Goal: Task Accomplishment & Management: Use online tool/utility

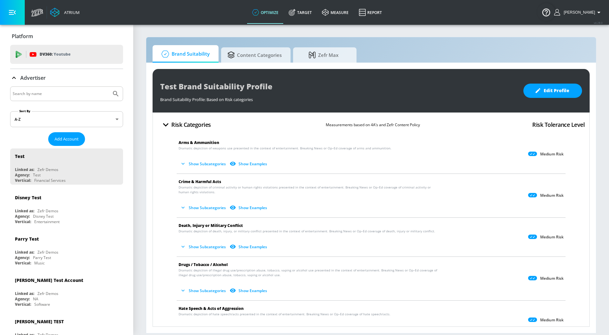
click at [57, 90] on input "Search by name" at bounding box center [61, 94] width 96 height 8
type input "[PERSON_NAME]"
click at [109, 87] on button "Submit Search" at bounding box center [116, 94] width 14 height 14
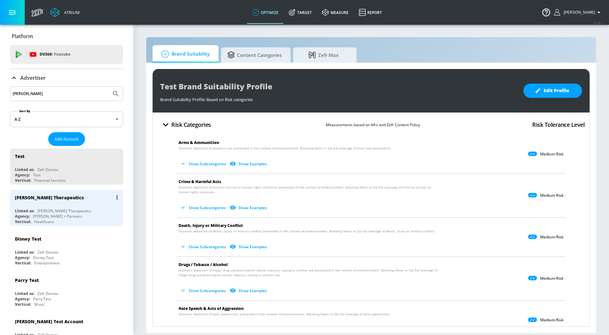
click at [76, 210] on div "Linked as: [PERSON_NAME] Therapeutics" at bounding box center [68, 210] width 107 height 5
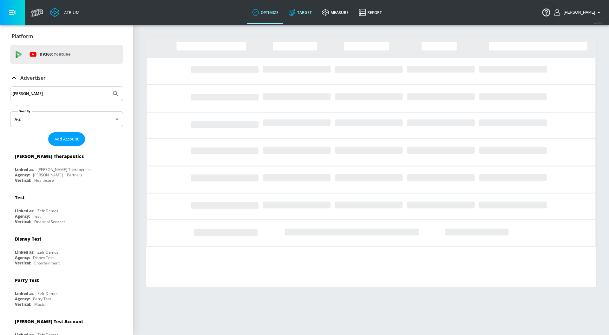
click at [296, 16] on icon at bounding box center [292, 12] width 7 height 7
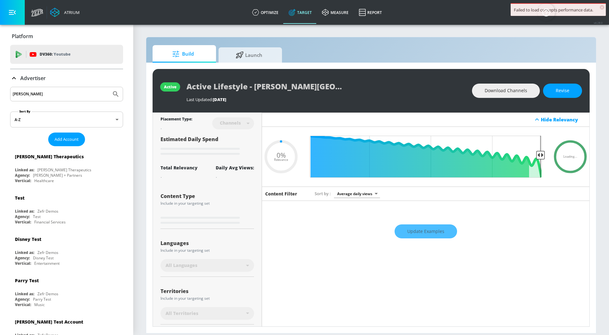
type input "0.05"
click at [248, 55] on span "Launch" at bounding box center [249, 53] width 48 height 15
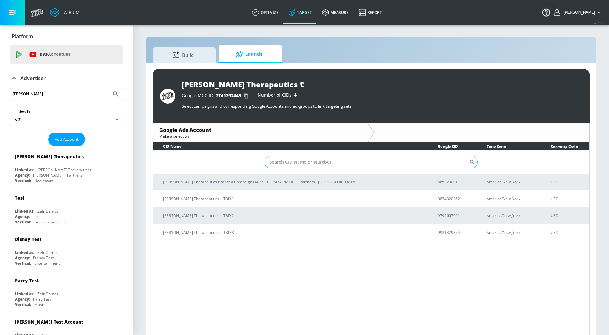
click at [299, 162] on input "Sort By" at bounding box center [367, 162] width 205 height 13
paste input "8653200011"
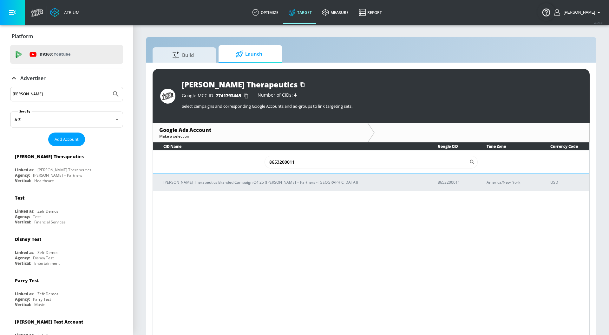
type input "8653200011"
click at [288, 181] on p "[PERSON_NAME] Therapeutics Branded Campaign Q4'25 ([PERSON_NAME] + Partners - […" at bounding box center [292, 182] width 259 height 7
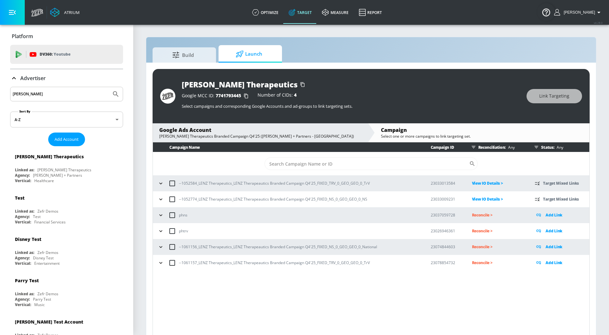
click at [159, 183] on icon "button" at bounding box center [161, 183] width 6 height 6
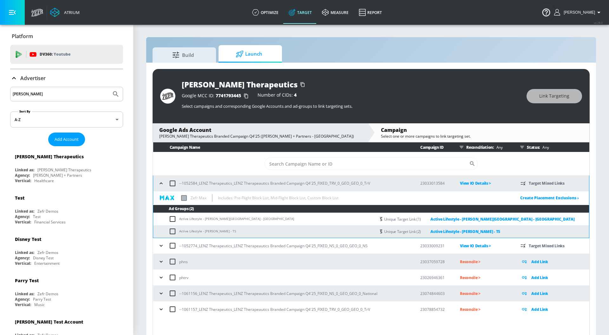
click at [159, 183] on icon "button" at bounding box center [161, 183] width 6 height 6
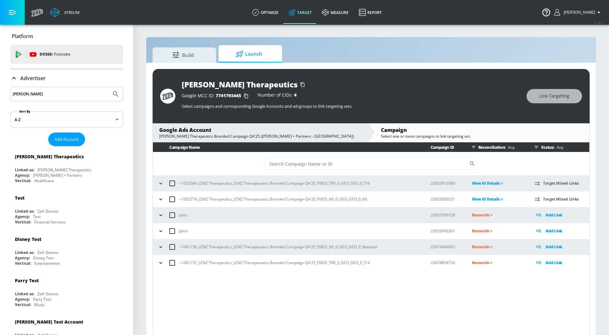
click at [158, 244] on icon "button" at bounding box center [161, 246] width 6 height 6
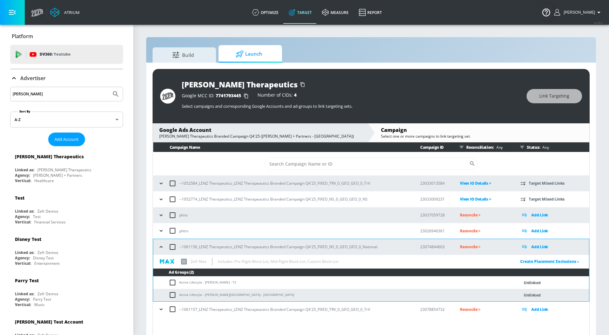
drag, startPoint x: 236, startPoint y: 285, endPoint x: 179, endPoint y: 283, distance: 56.8
click at [179, 283] on td "Active Lifestyle - [PERSON_NAME] - TS" at bounding box center [329, 282] width 353 height 12
copy td "Active Lifestyle - [PERSON_NAME] - TS"
click at [172, 283] on input "checkbox" at bounding box center [174, 282] width 10 height 8
checkbox input "true"
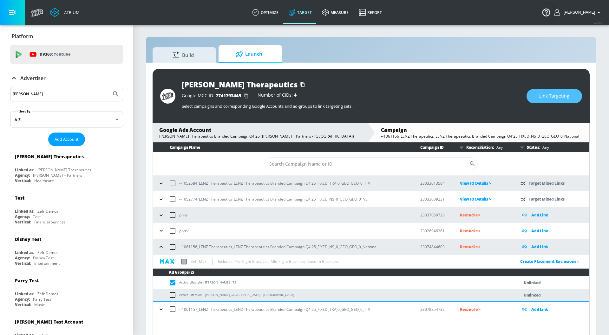
click at [557, 91] on button "Link Targeting" at bounding box center [555, 96] width 56 height 14
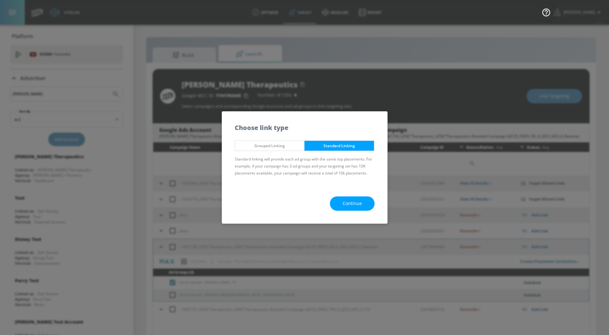
click at [340, 203] on button "Continue" at bounding box center [352, 203] width 45 height 14
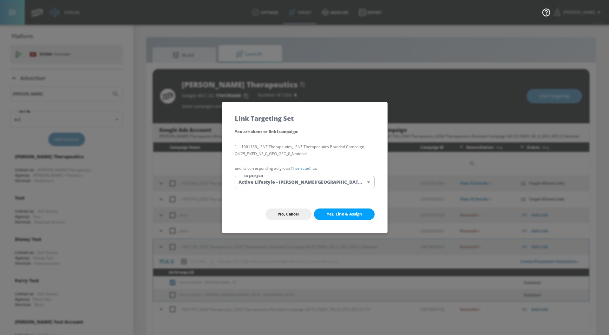
click at [302, 168] on link "1 selected" at bounding box center [301, 167] width 18 height 5
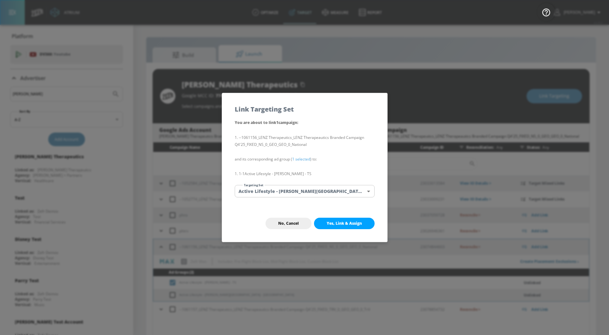
click at [302, 190] on body "Atrium optimize Target measure Report optimize Target measure Report v 4.28.0 […" at bounding box center [304, 172] width 609 height 344
click at [292, 213] on li "Active Lifestyle - [PERSON_NAME] - TS" at bounding box center [310, 213] width 150 height 10
type input "9fdaa707-81b5-4555-b855-7ae08224a7ad"
click at [336, 225] on span "Yes, Link & Assign" at bounding box center [344, 223] width 35 height 5
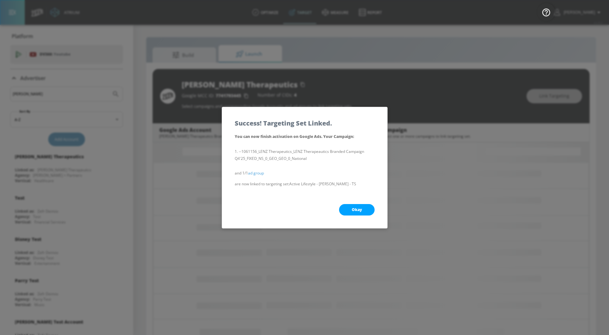
click at [352, 211] on span "Okay" at bounding box center [357, 209] width 10 height 5
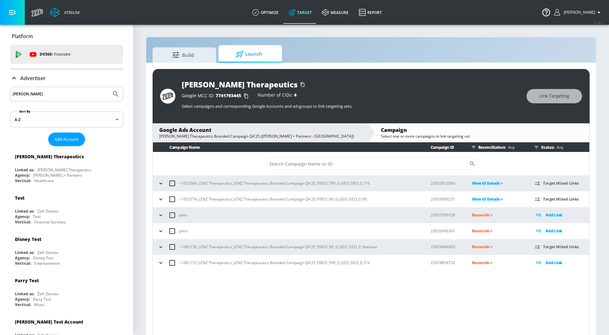
click at [159, 246] on icon "button" at bounding box center [161, 246] width 6 height 6
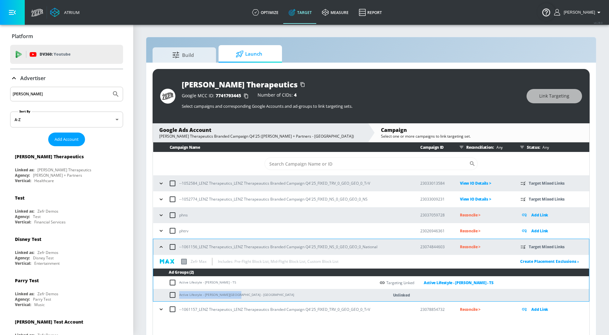
drag, startPoint x: 239, startPoint y: 294, endPoint x: 179, endPoint y: 295, distance: 59.7
click at [179, 295] on td "Active Lifestyle - [PERSON_NAME][GEOGRAPHIC_DATA] - [GEOGRAPHIC_DATA]" at bounding box center [264, 295] width 223 height 12
copy td "Active Lifestyle - [PERSON_NAME][GEOGRAPHIC_DATA] - [GEOGRAPHIC_DATA]"
click at [173, 295] on input "checkbox" at bounding box center [174, 295] width 10 height 8
checkbox input "true"
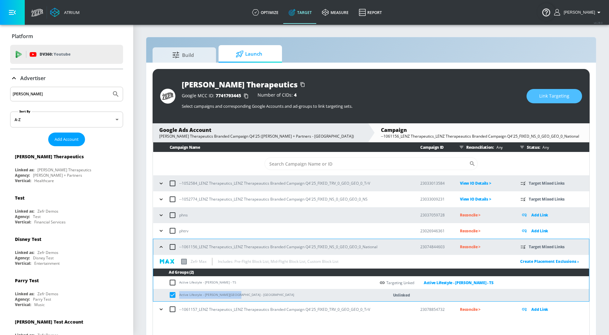
click at [556, 96] on span "Link Targeting" at bounding box center [555, 96] width 30 height 8
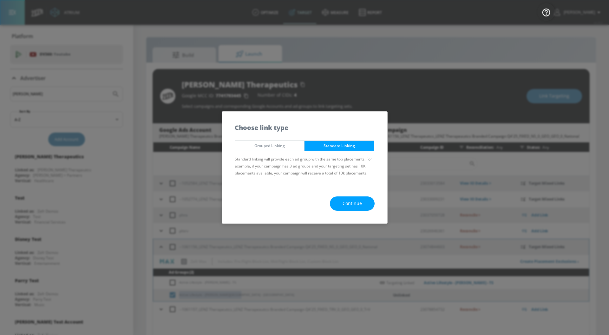
click at [342, 206] on button "Continue" at bounding box center [352, 203] width 45 height 14
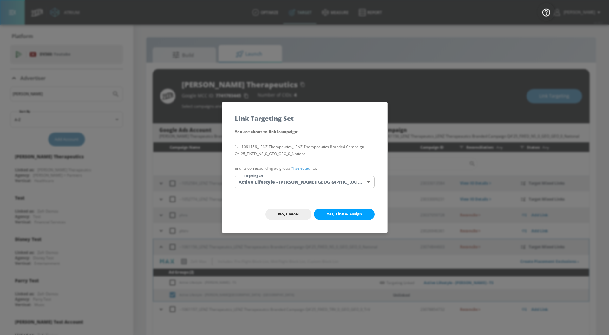
click at [306, 166] on link "1 selected" at bounding box center [301, 167] width 18 height 5
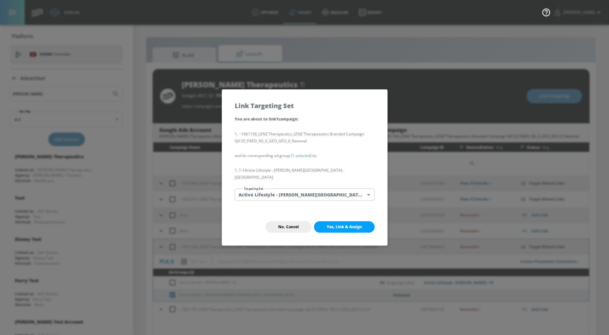
click at [305, 191] on body "Atrium optimize Target measure Report optimize Target measure Report v 4.28.0 […" at bounding box center [304, 172] width 609 height 344
click at [295, 226] on li "Active Lifestyle - [PERSON_NAME][GEOGRAPHIC_DATA] - [GEOGRAPHIC_DATA]" at bounding box center [310, 224] width 150 height 10
click at [335, 224] on span "Yes, Link & Assign" at bounding box center [344, 226] width 35 height 5
checkbox input "false"
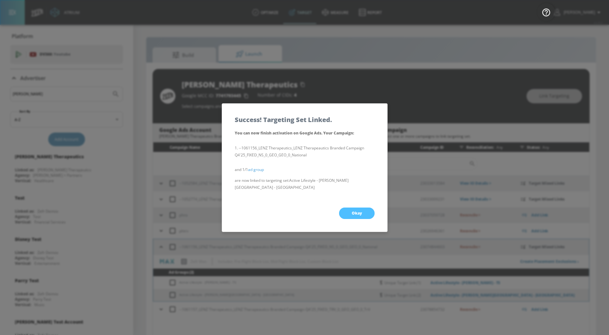
click at [351, 207] on button "Okay" at bounding box center [357, 212] width 36 height 11
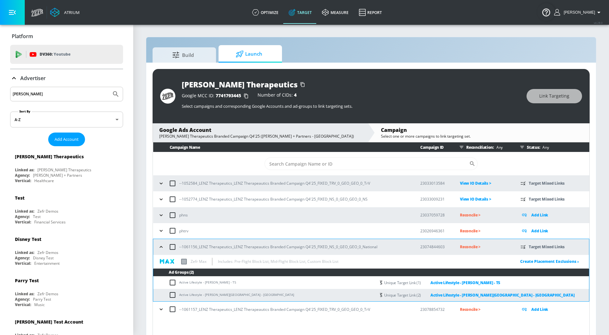
click at [161, 250] on button "button" at bounding box center [161, 247] width 10 height 10
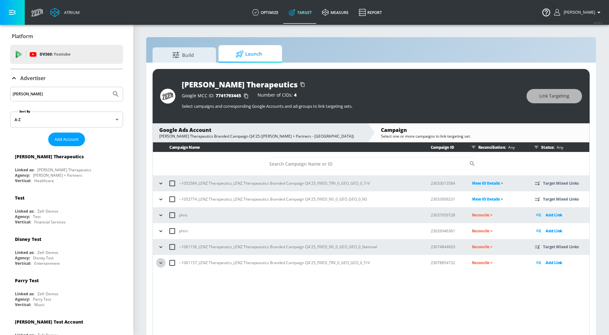
click at [162, 263] on icon "button" at bounding box center [161, 262] width 6 height 6
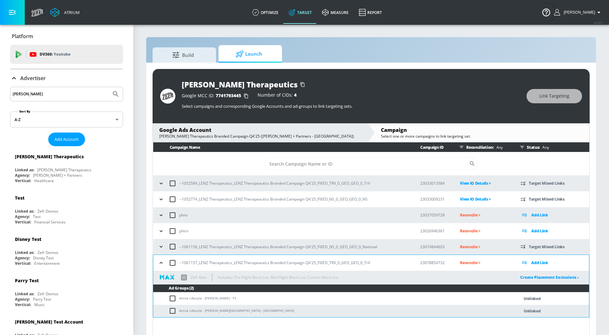
drag, startPoint x: 249, startPoint y: 300, endPoint x: 180, endPoint y: 299, distance: 68.9
click at [180, 299] on td "Active Lifestyle - [PERSON_NAME] - TS" at bounding box center [329, 298] width 353 height 12
copy td "Active Lifestyle - [PERSON_NAME] - TS"
click at [172, 300] on input "checkbox" at bounding box center [174, 298] width 10 height 8
checkbox input "true"
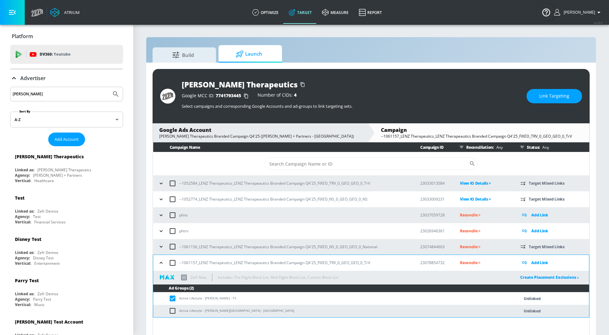
click at [558, 93] on span "Link Targeting" at bounding box center [555, 96] width 30 height 8
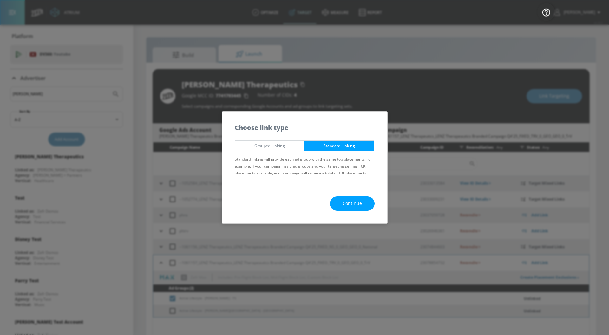
click at [353, 203] on span "Continue" at bounding box center [352, 203] width 19 height 8
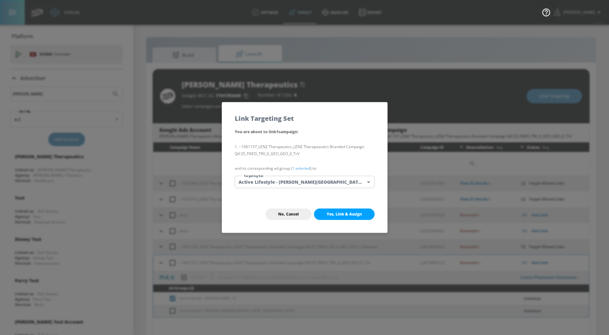
click at [301, 165] on p "and its corresponding ad group ( 1 selected ) to:" at bounding box center [305, 168] width 140 height 7
click at [301, 167] on link "1 selected" at bounding box center [301, 167] width 18 height 5
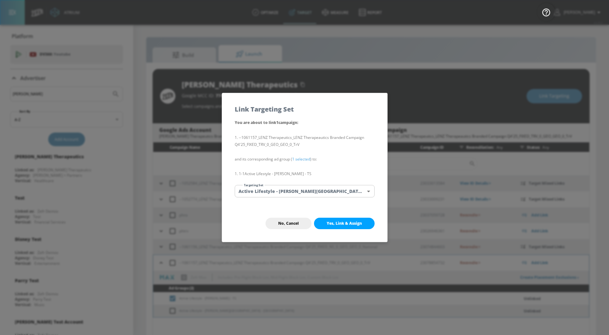
click at [301, 193] on body "Atrium optimize Target measure Report optimize Target measure Report v 4.28.0 […" at bounding box center [304, 172] width 609 height 344
click at [307, 214] on li "Active Lifestyle - [PERSON_NAME] - TS" at bounding box center [310, 213] width 150 height 10
type input "9fdaa707-81b5-4555-b855-7ae08224a7ad"
click at [342, 219] on button "Yes, Link & Assign" at bounding box center [344, 222] width 61 height 11
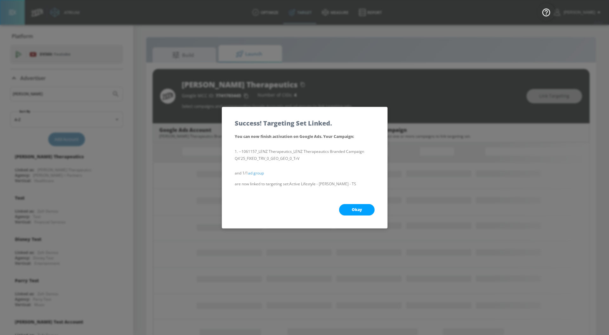
click at [352, 210] on span "Okay" at bounding box center [357, 209] width 10 height 5
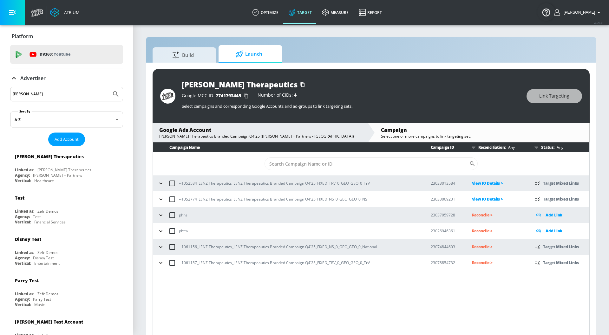
click at [158, 263] on icon "button" at bounding box center [161, 262] width 6 height 6
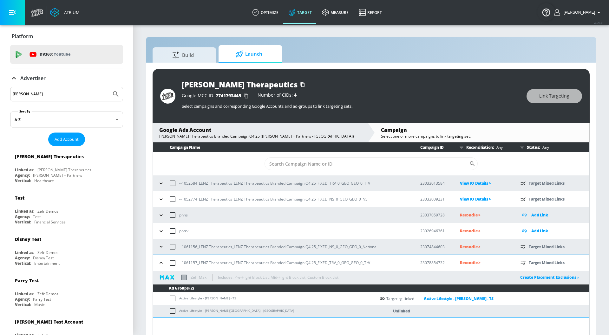
scroll to position [9, 0]
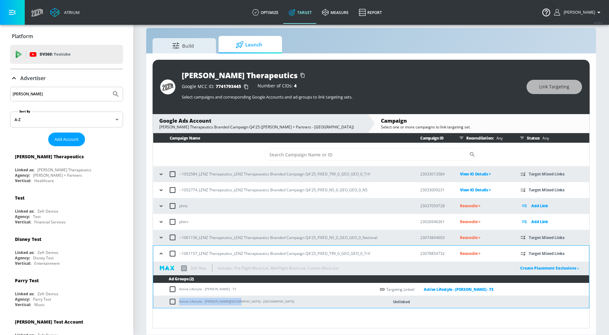
drag, startPoint x: 236, startPoint y: 301, endPoint x: 176, endPoint y: 301, distance: 60.0
click at [176, 301] on td "Active Lifestyle - [PERSON_NAME][GEOGRAPHIC_DATA] - [GEOGRAPHIC_DATA]" at bounding box center [264, 301] width 223 height 12
copy td "Active Lifestyle - [PERSON_NAME][GEOGRAPHIC_DATA] - [GEOGRAPHIC_DATA]"
click at [176, 301] on input "checkbox" at bounding box center [174, 301] width 10 height 8
checkbox input "true"
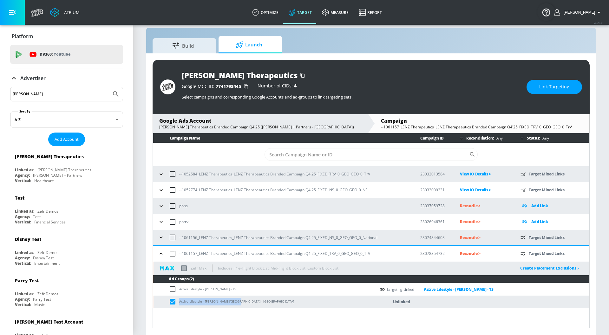
click at [560, 92] on button "Link Targeting" at bounding box center [555, 87] width 56 height 14
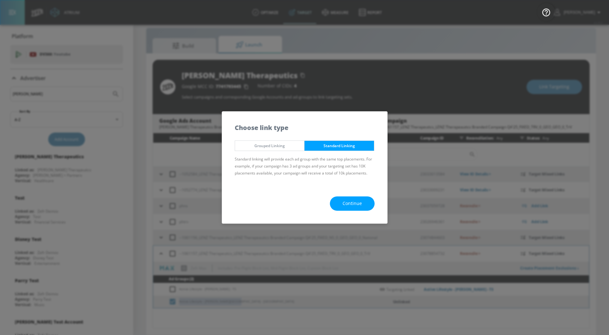
click at [365, 203] on button "Continue" at bounding box center [352, 203] width 45 height 14
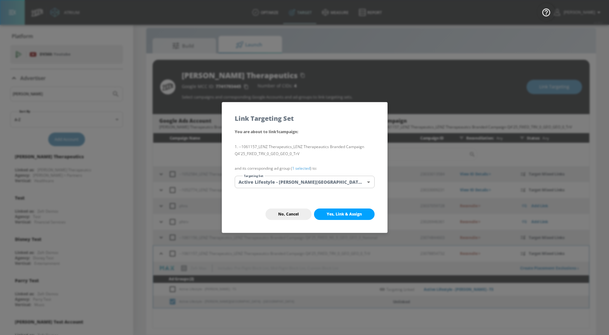
click at [301, 166] on link "1 selected" at bounding box center [301, 167] width 18 height 5
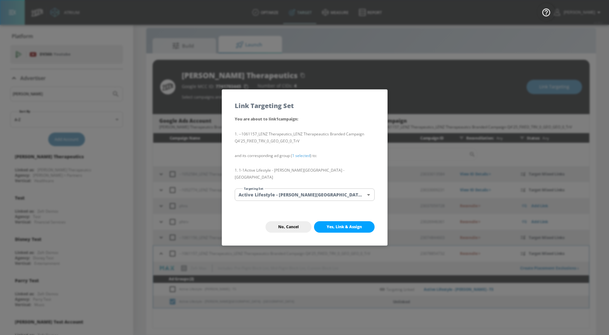
click at [301, 188] on body "Atrium optimize Target measure Report optimize Target measure Report v 4.28.0 […" at bounding box center [304, 163] width 609 height 344
click at [308, 228] on li "Active Lifestyle - [PERSON_NAME][GEOGRAPHIC_DATA] - [GEOGRAPHIC_DATA]" at bounding box center [310, 224] width 150 height 10
click at [353, 224] on span "Yes, Link & Assign" at bounding box center [344, 226] width 35 height 5
checkbox input "false"
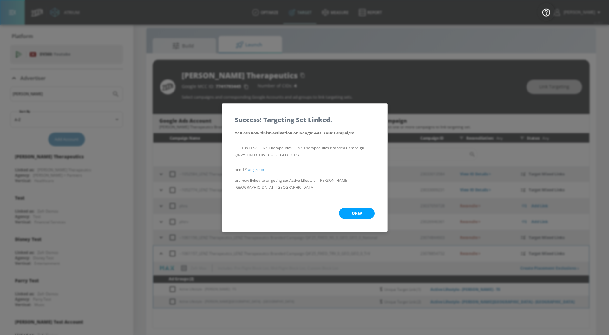
click at [363, 207] on button "Okay" at bounding box center [357, 212] width 36 height 11
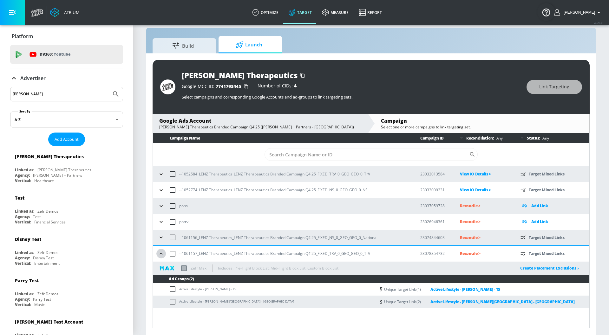
click at [159, 256] on icon "button" at bounding box center [161, 253] width 6 height 6
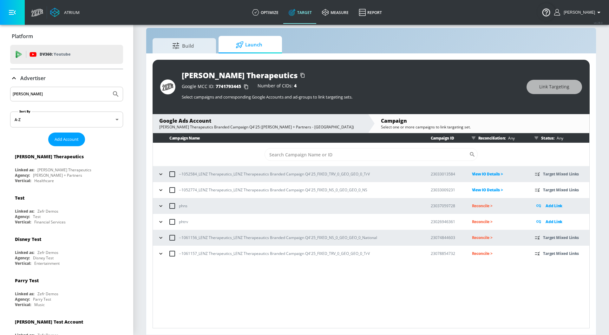
click at [476, 239] on p "Reconcile >" at bounding box center [498, 237] width 53 height 7
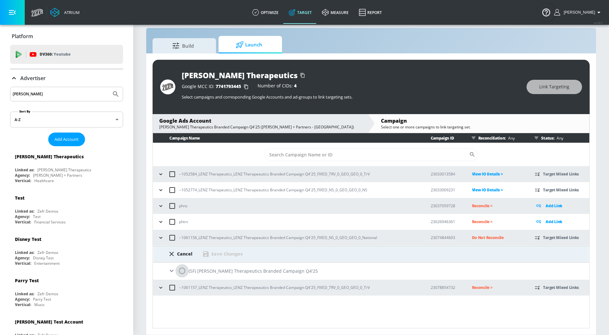
click at [183, 270] on input "radio" at bounding box center [182, 270] width 13 height 13
radio input "true"
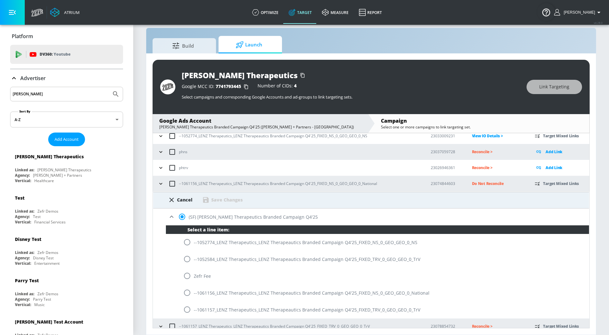
scroll to position [58, 0]
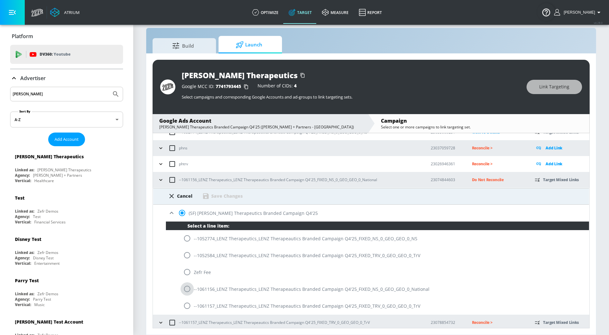
click at [188, 289] on input "radio" at bounding box center [187, 288] width 13 height 13
radio input "true"
click at [237, 195] on div "Save Changes" at bounding box center [226, 196] width 31 height 6
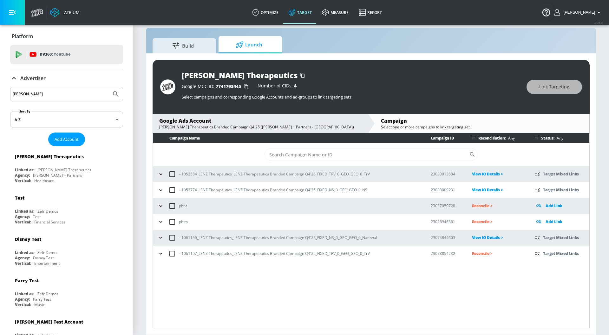
scroll to position [0, 0]
drag, startPoint x: 372, startPoint y: 255, endPoint x: 178, endPoint y: 255, distance: 193.3
click at [179, 255] on div "--1061157_LENZ Therapeutics_LENZ Therapeautics Branded Campaign Q4'25_FIXED_TRV…" at bounding box center [288, 253] width 265 height 13
copy p "--1061157_LENZ Therapeutics_LENZ Therapeautics Branded Campaign Q4'25_FIXED_TRV…"
click at [475, 254] on p "Reconcile >" at bounding box center [498, 252] width 53 height 7
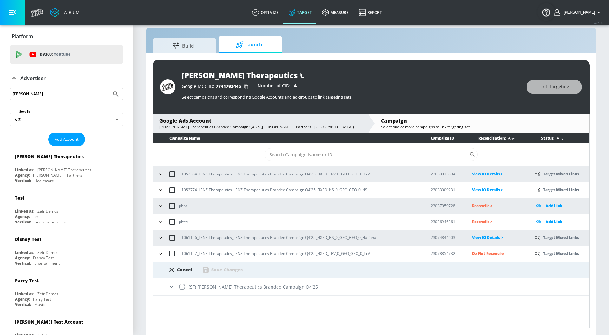
click at [181, 286] on input "radio" at bounding box center [182, 286] width 13 height 13
radio input "true"
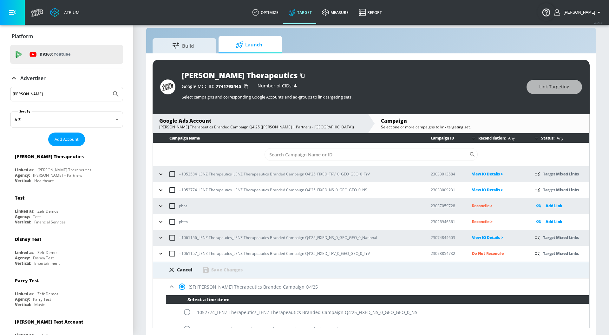
scroll to position [60, 0]
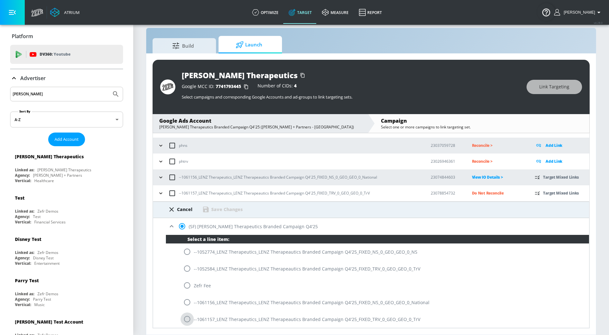
click at [189, 319] on input "radio" at bounding box center [187, 318] width 13 height 13
radio input "true"
click at [227, 210] on div "Save Changes" at bounding box center [226, 209] width 31 height 6
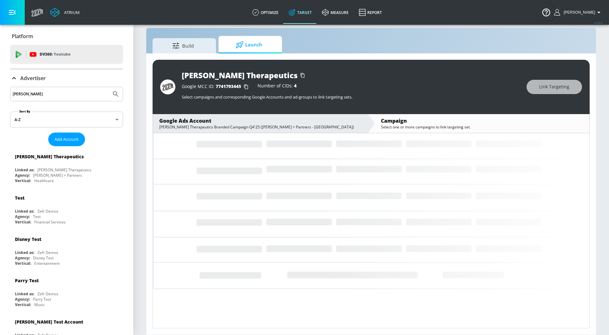
scroll to position [0, 0]
